Goal: Check status: Check status

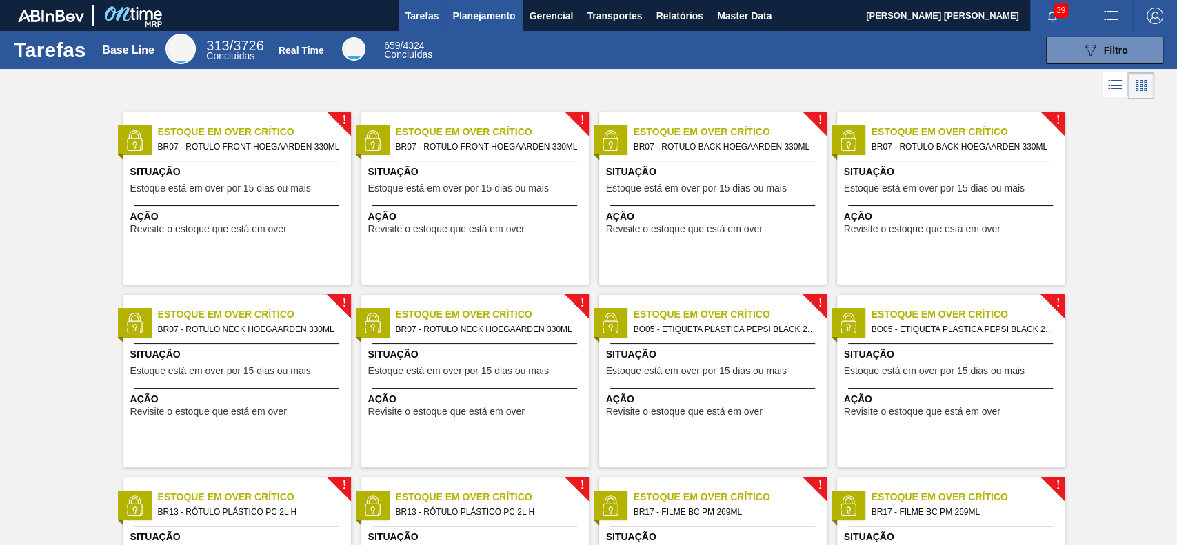
click at [474, 16] on span "Planejamento" at bounding box center [483, 16] width 63 height 17
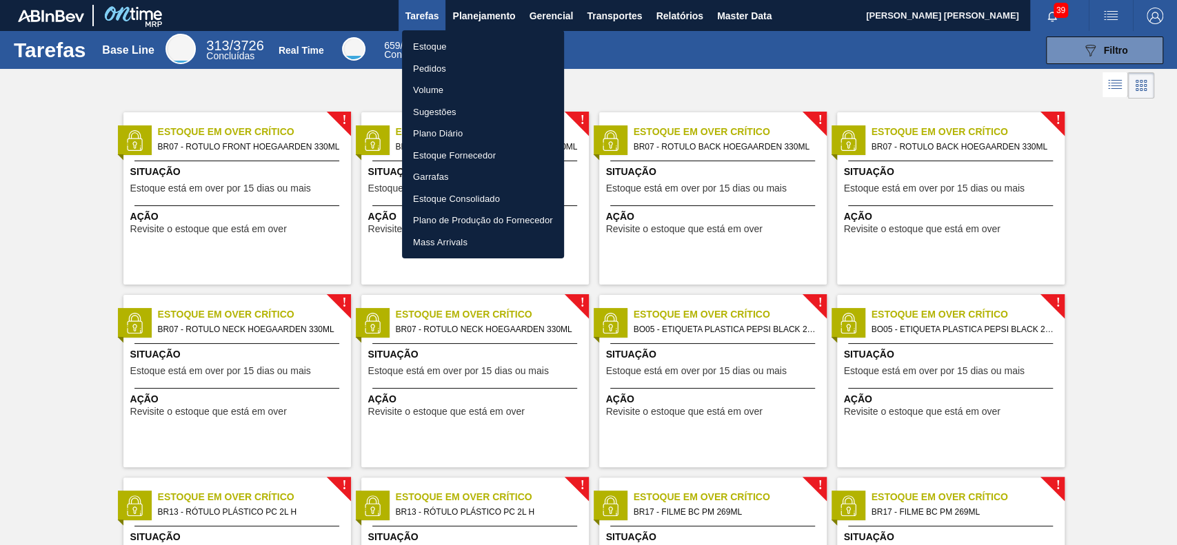
click at [461, 51] on li "Estoque" at bounding box center [483, 47] width 162 height 22
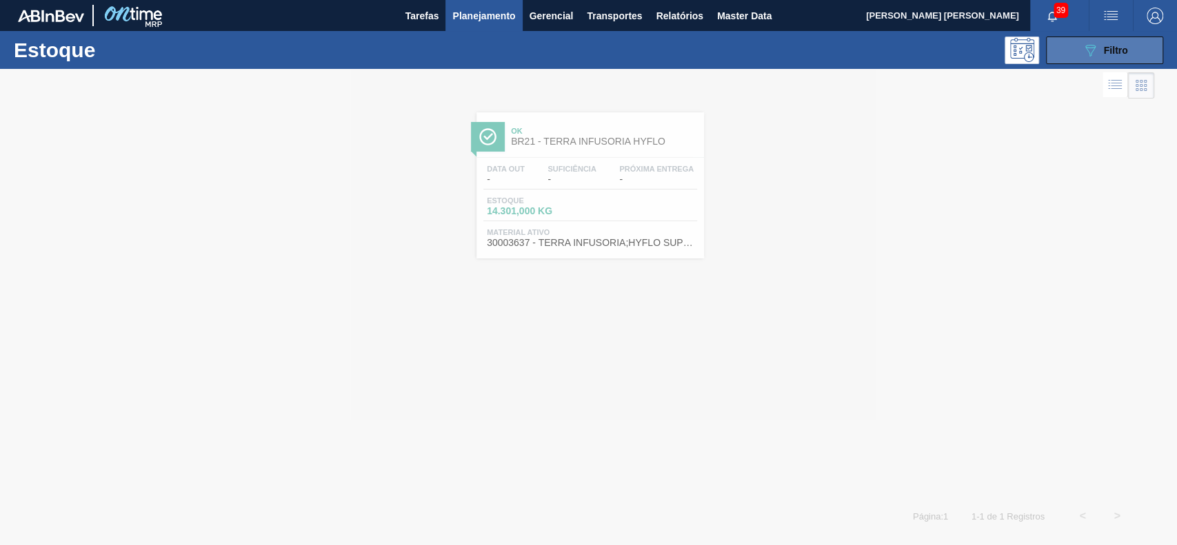
click at [1082, 59] on button "089F7B8B-B2A5-4AFE-B5C0-19BA573D28AC Filtro" at bounding box center [1104, 51] width 117 height 28
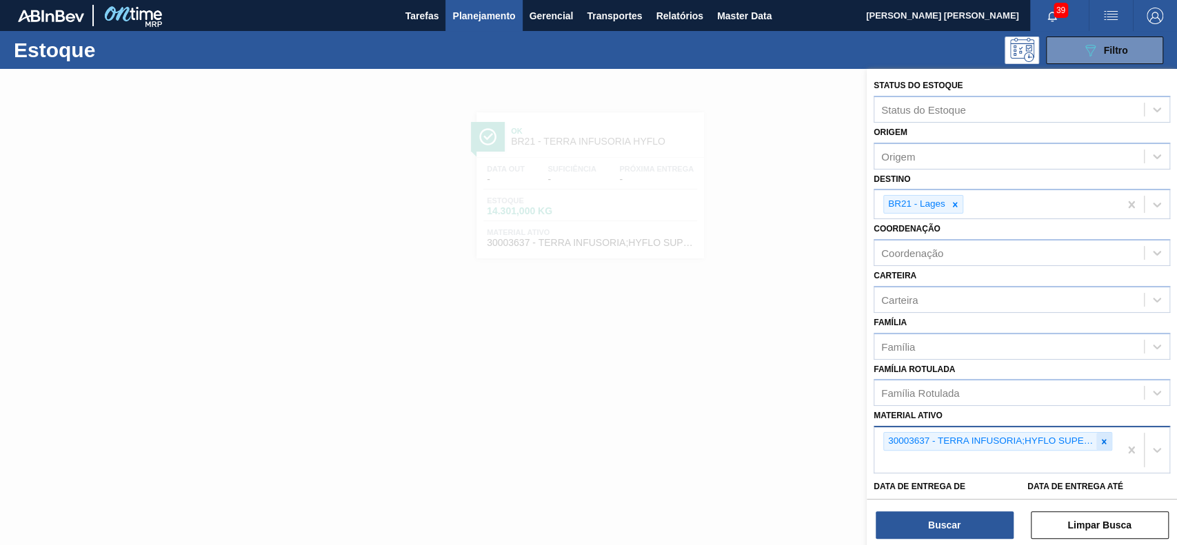
click at [1099, 437] on icon at bounding box center [1104, 442] width 10 height 10
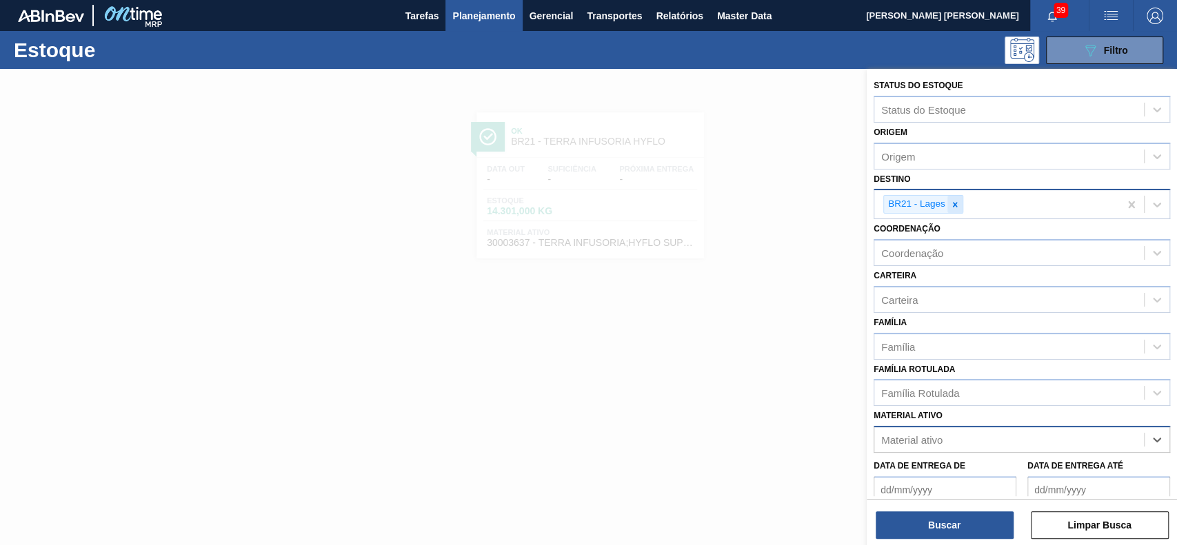
click at [954, 201] on icon at bounding box center [955, 205] width 10 height 10
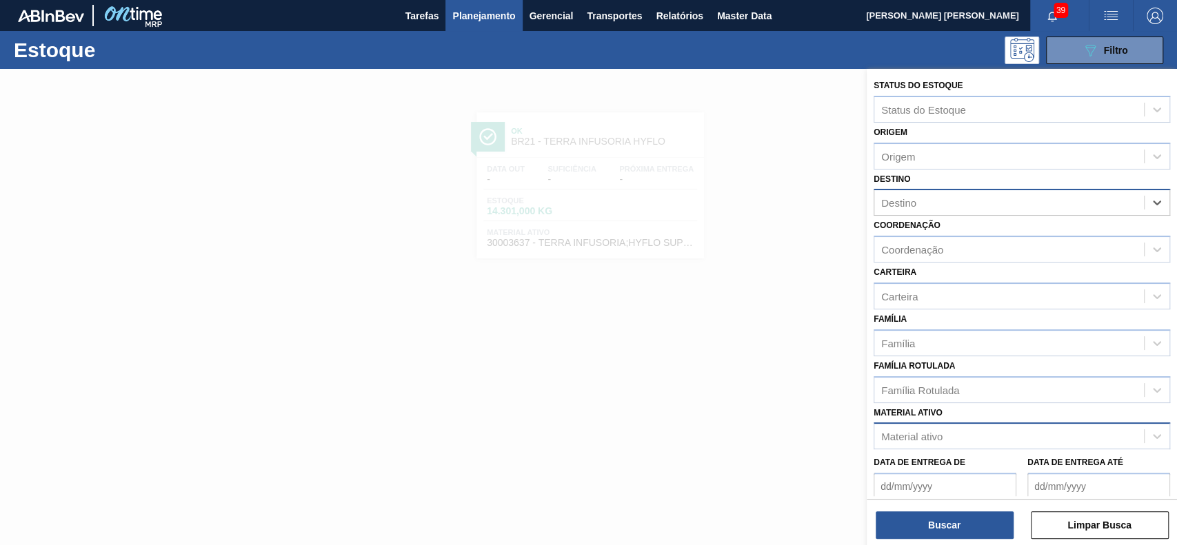
click at [963, 428] on div "Material ativo" at bounding box center [1009, 437] width 270 height 20
paste ativo "30003577"
type ativo "30003577"
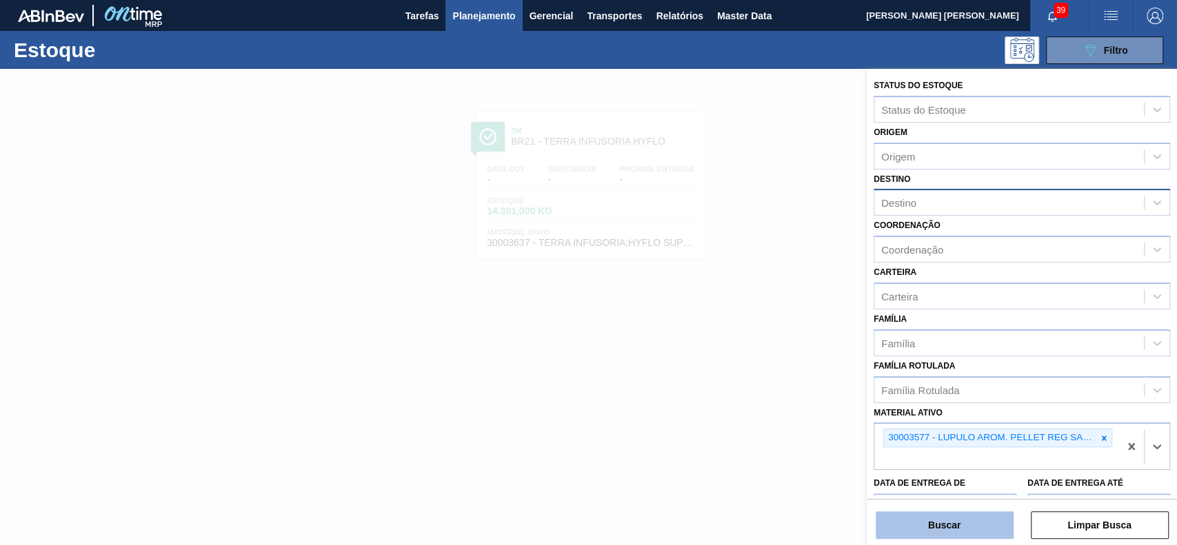
click at [959, 517] on button "Buscar" at bounding box center [944, 525] width 138 height 28
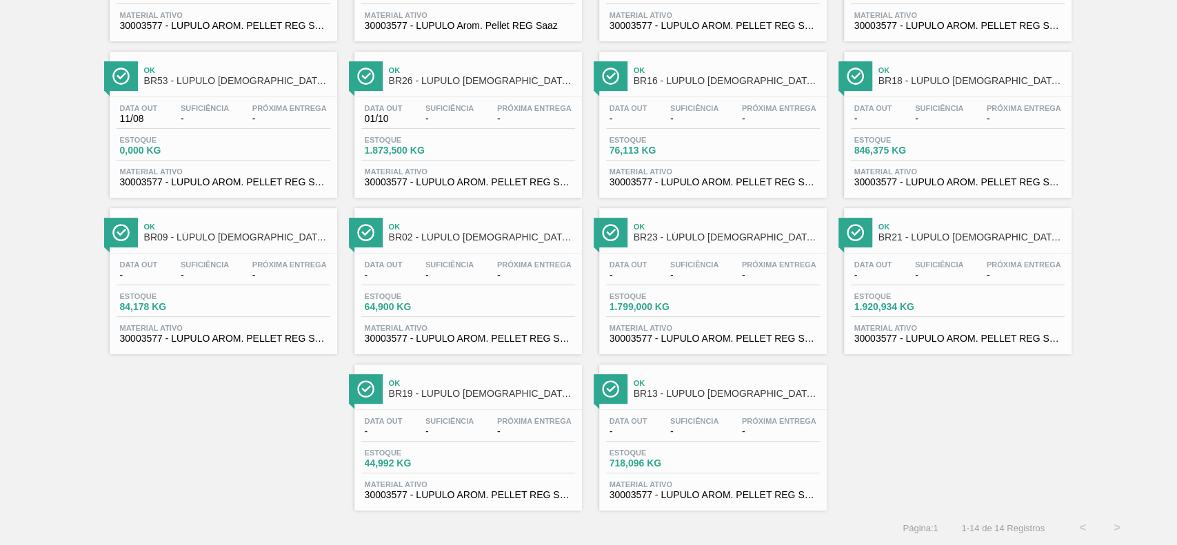
scroll to position [220, 0]
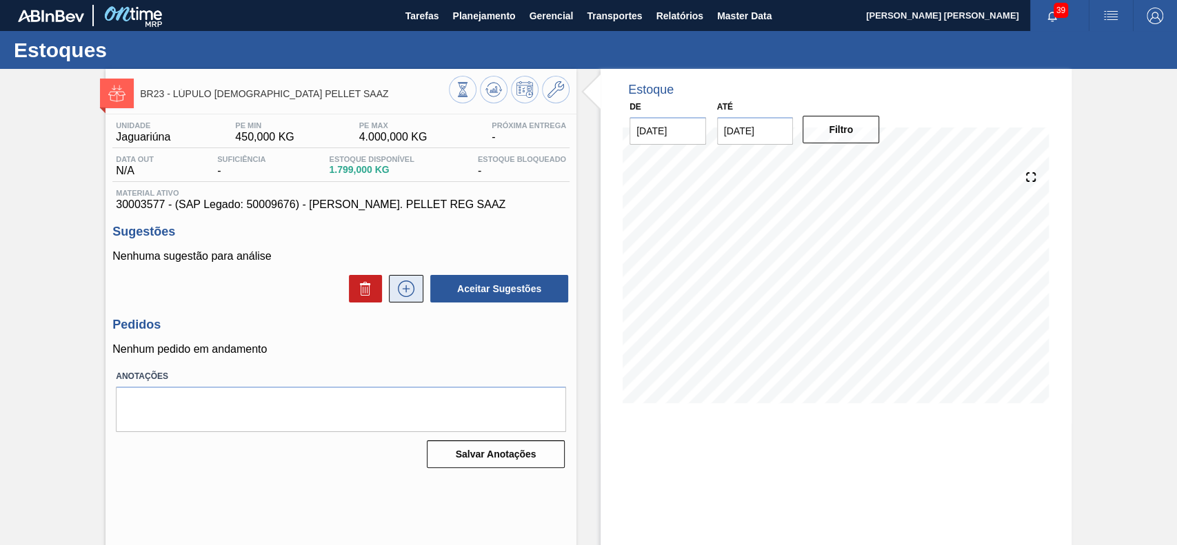
click at [409, 301] on button at bounding box center [406, 289] width 34 height 28
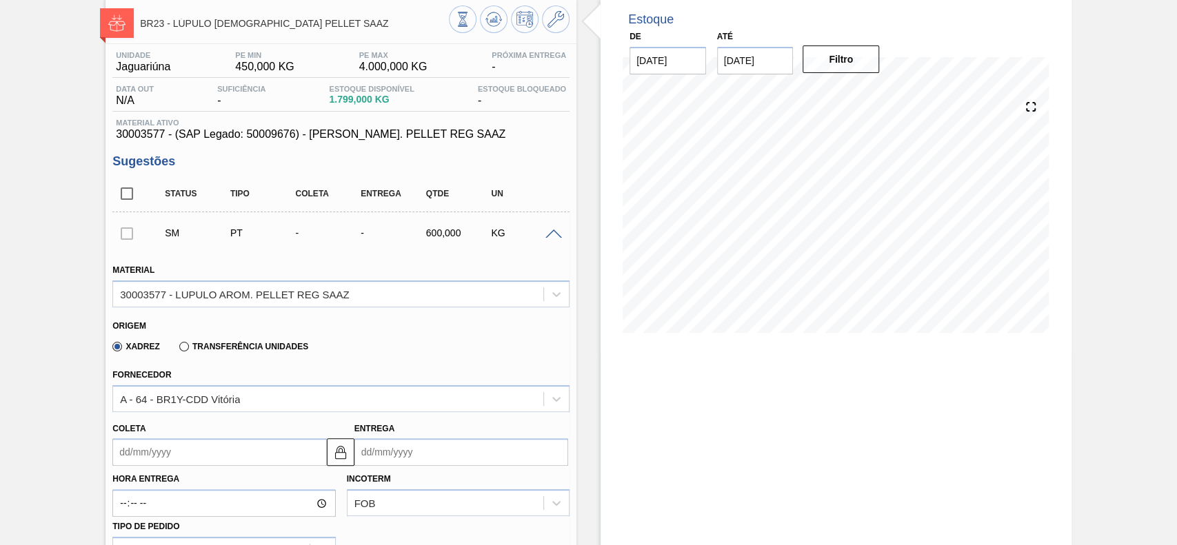
scroll to position [92, 0]
